Goal: Transaction & Acquisition: Purchase product/service

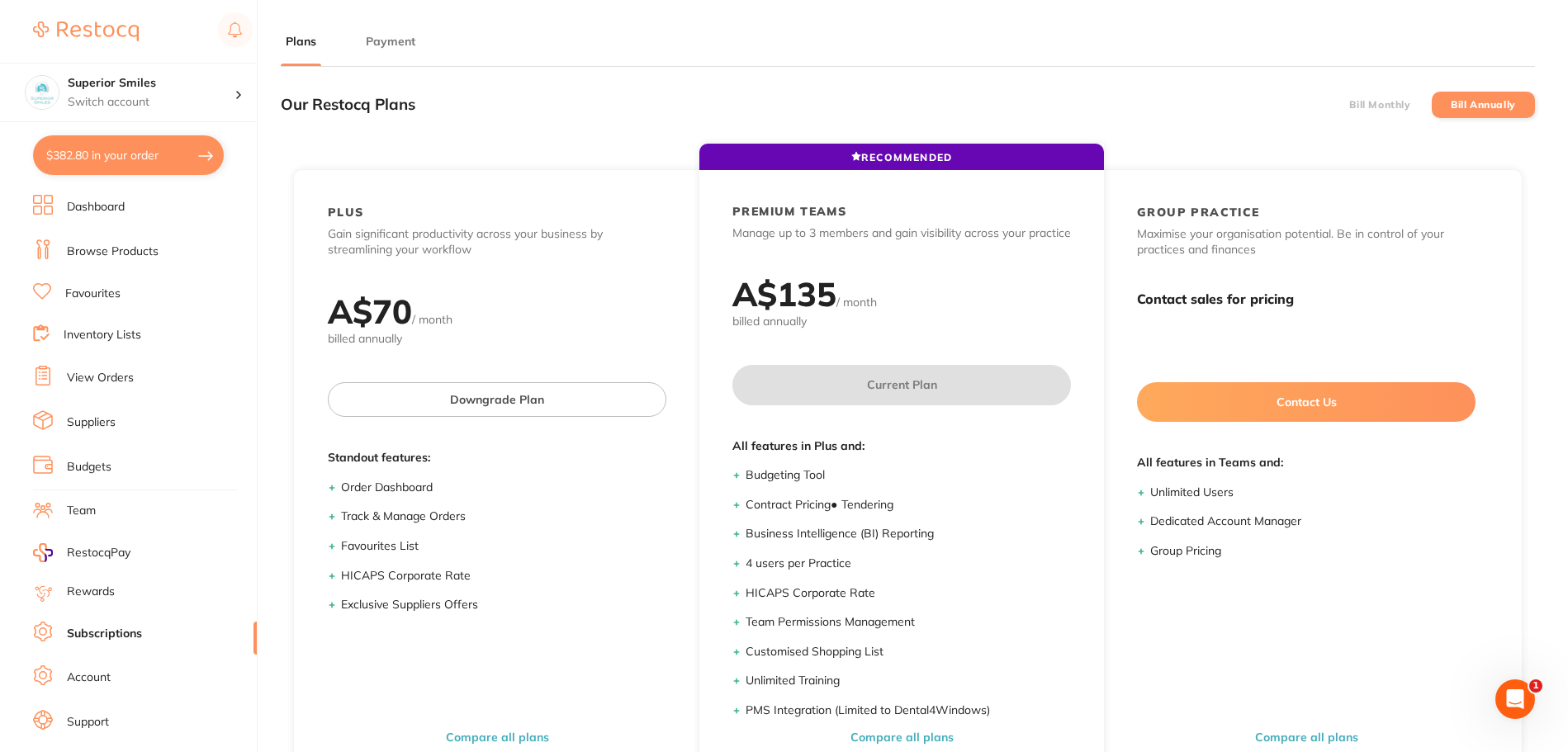
click at [81, 208] on link "Dashboard" at bounding box center [96, 207] width 58 height 16
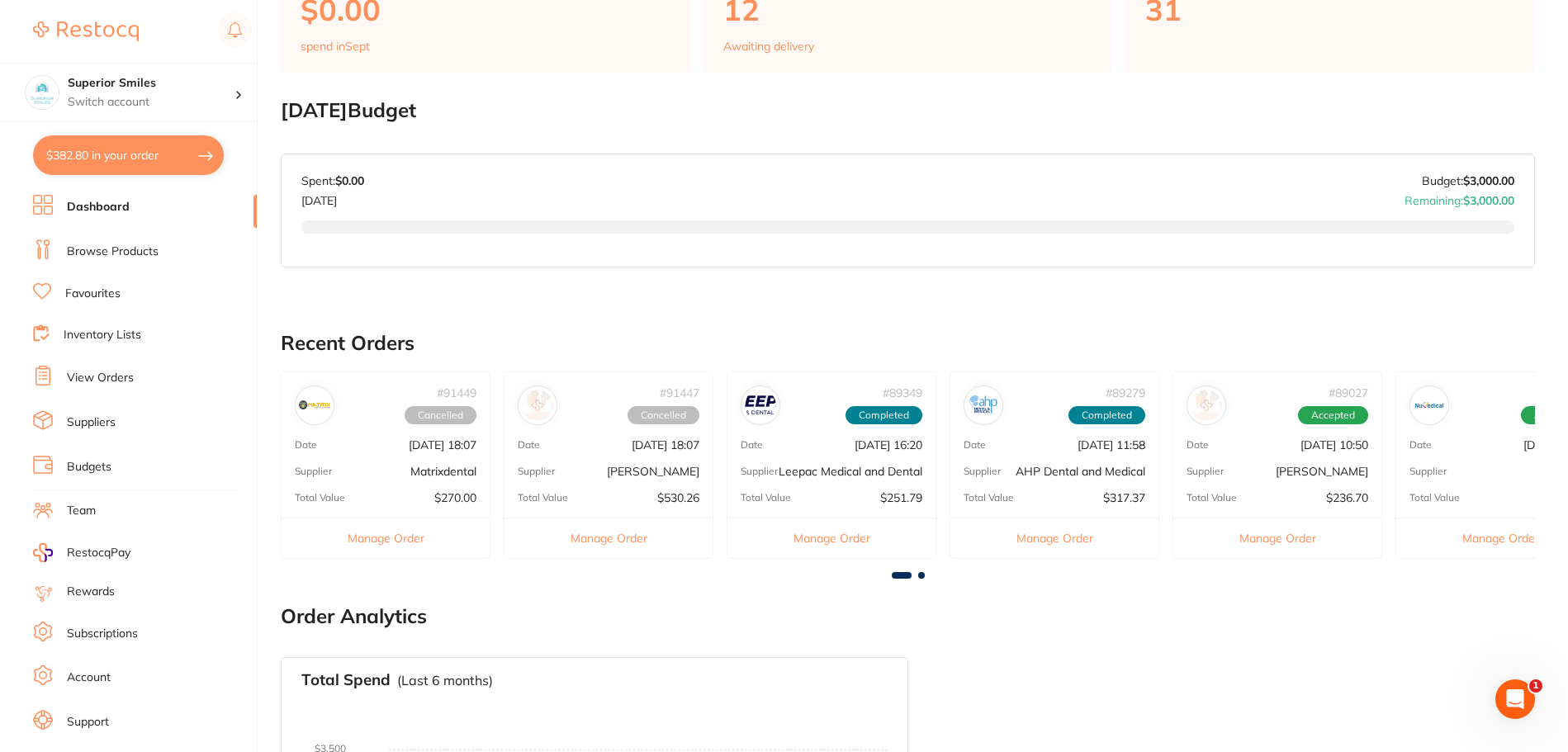
scroll to position [496, 0]
click at [104, 251] on link "Browse Products" at bounding box center [113, 252] width 92 height 16
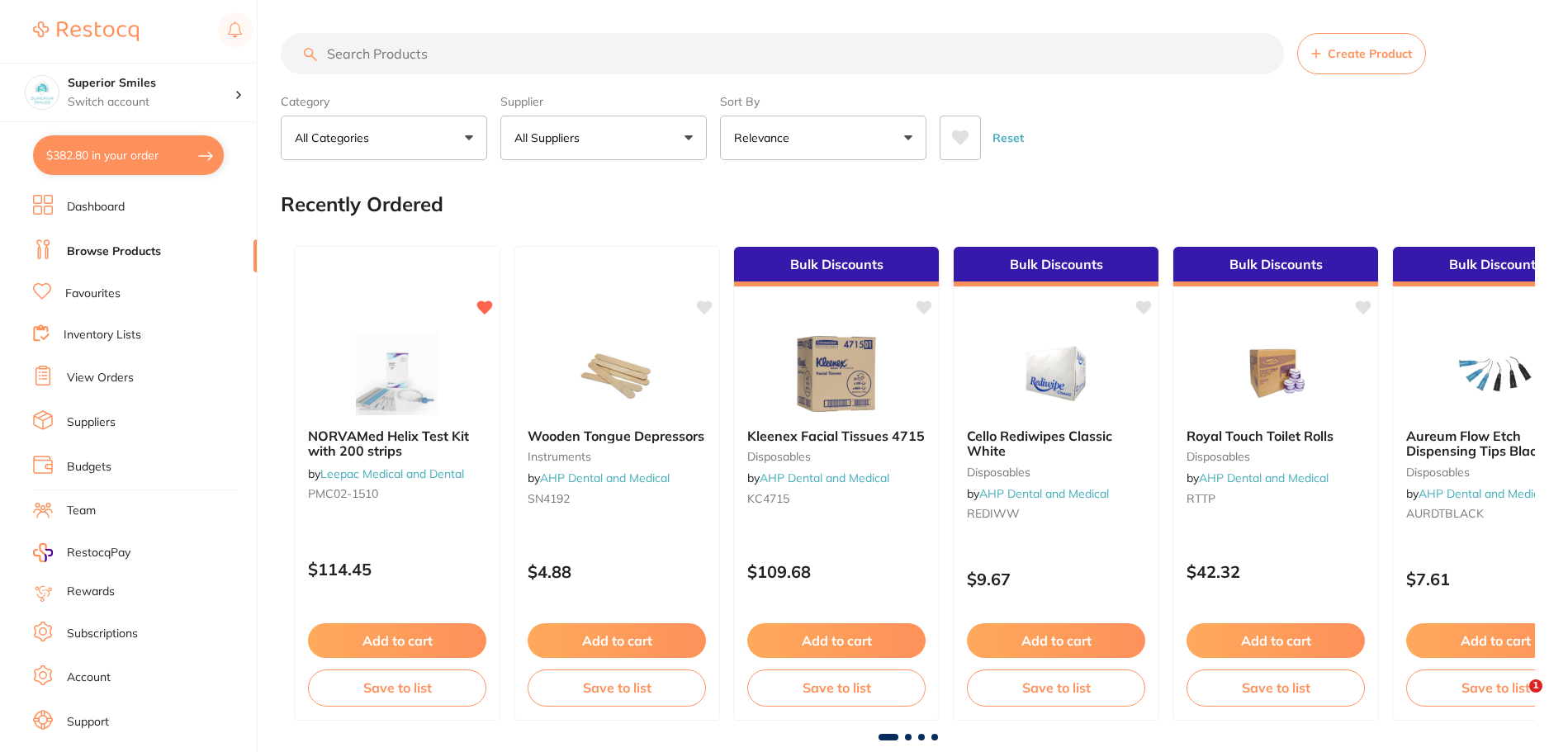
click at [398, 49] on input "search" at bounding box center [782, 53] width 1003 height 41
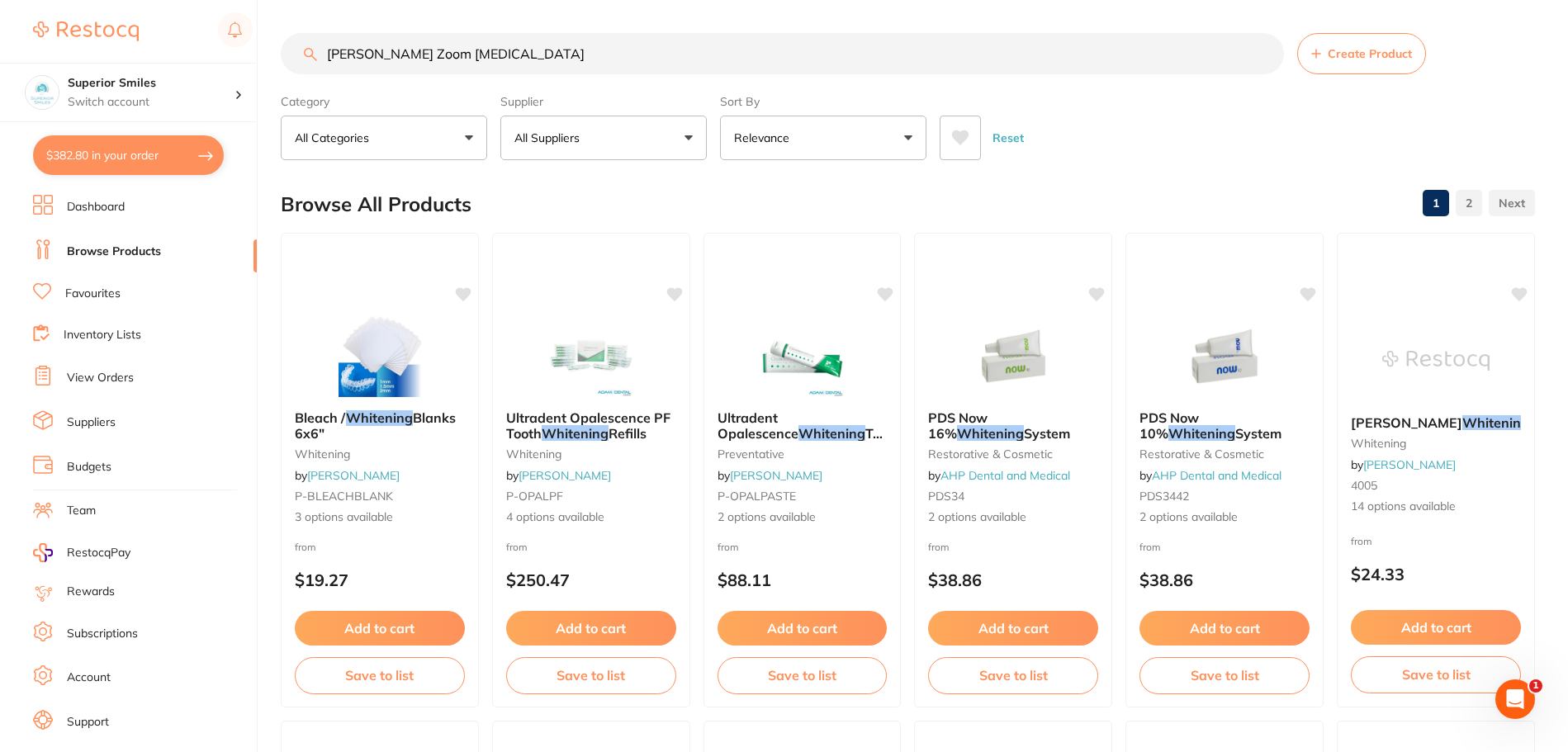
scroll to position [1, 0]
drag, startPoint x: 475, startPoint y: 58, endPoint x: 236, endPoint y: 82, distance: 240.2
click at [226, 83] on div "$382.80 Superior Smiles Switch account Superior Smiles $382.80 in your order Da…" at bounding box center [784, 376] width 1568 height 752
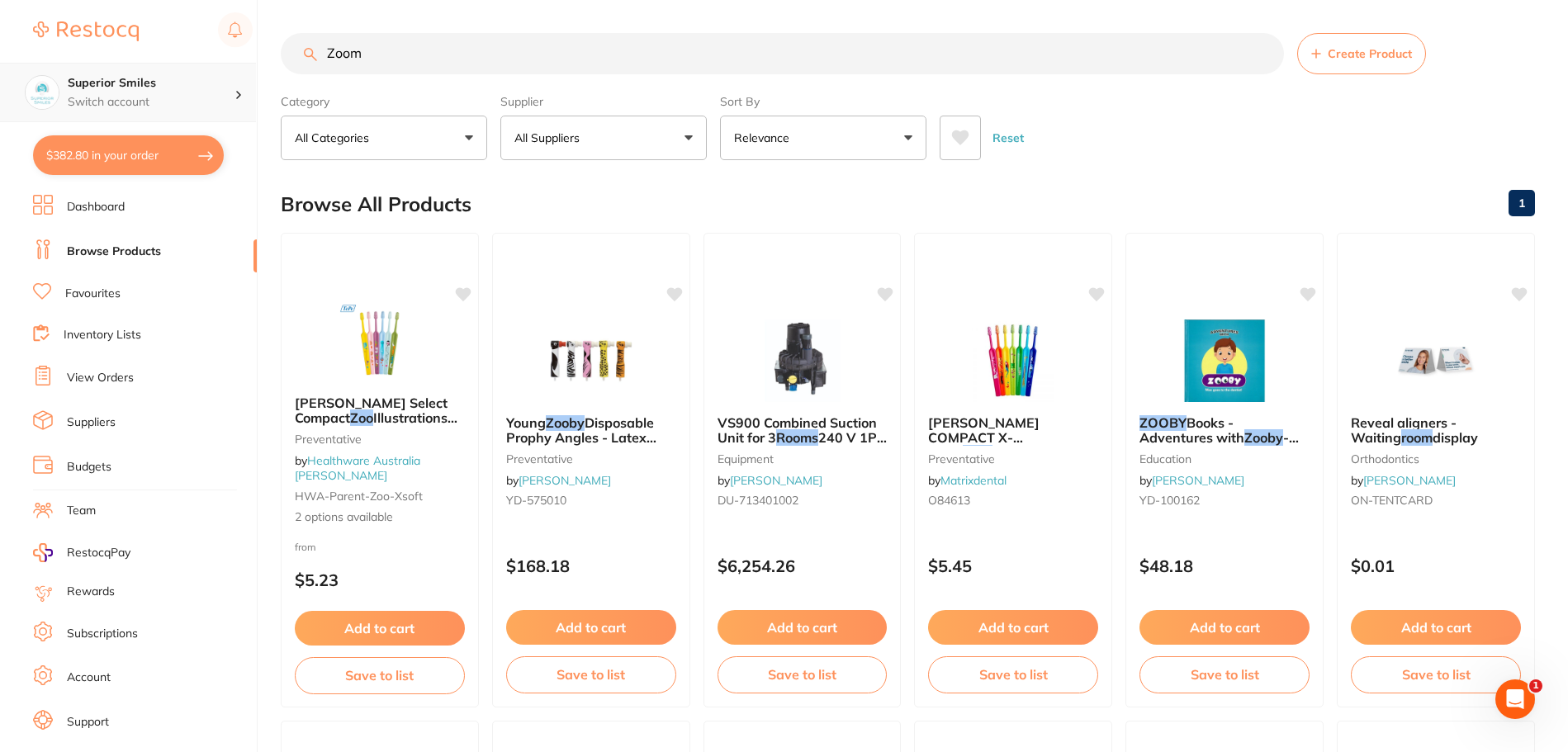
type input "Zoom"
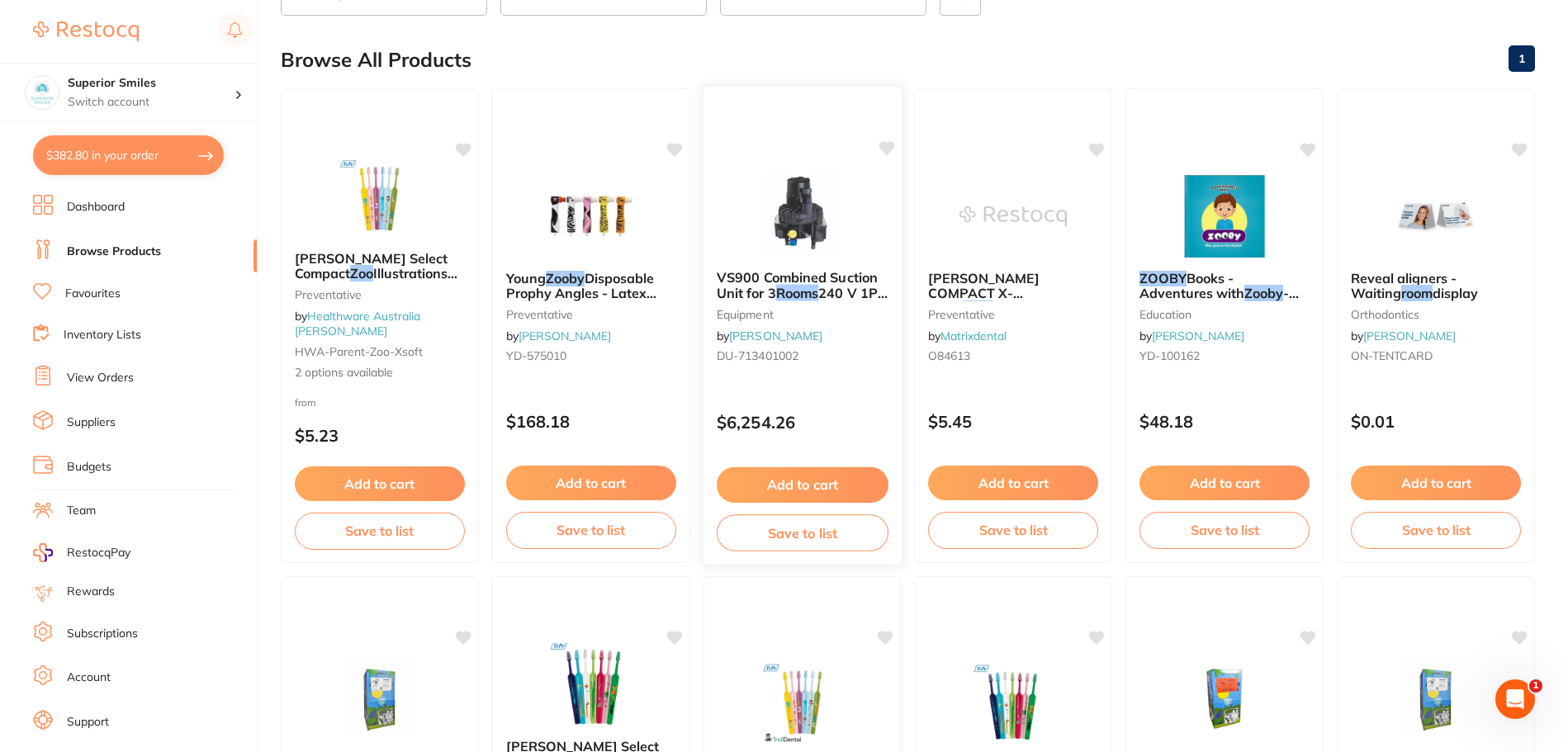
scroll to position [0, 0]
